Goal: Task Accomplishment & Management: Manage account settings

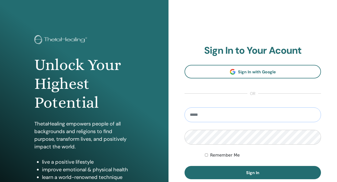
type input "**********"
click at [253, 173] on button "Sign In" at bounding box center [253, 172] width 136 height 13
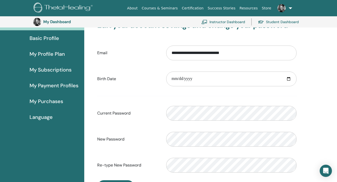
scroll to position [14, 0]
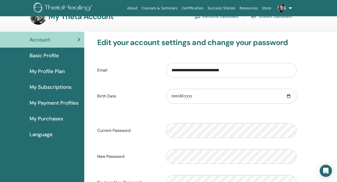
click at [54, 60] on link "Basic Profile" at bounding box center [42, 56] width 84 height 16
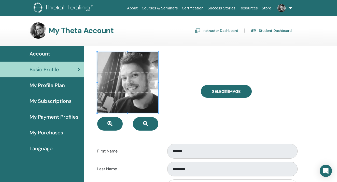
click at [65, 105] on span "My Subscriptions" at bounding box center [51, 101] width 42 height 8
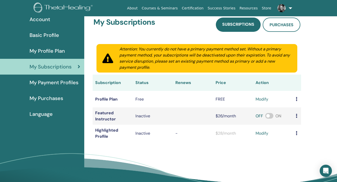
scroll to position [49, 0]
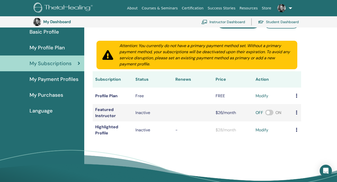
click at [47, 81] on span "My Payment Profiles" at bounding box center [54, 79] width 49 height 8
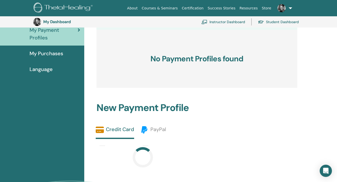
scroll to position [127, 0]
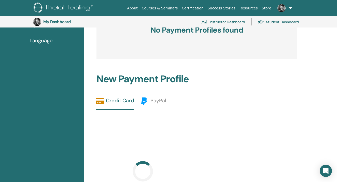
click at [54, 13] on span "My Payment Profiles" at bounding box center [54, 4] width 48 height 15
